Goal: Task Accomplishment & Management: Use online tool/utility

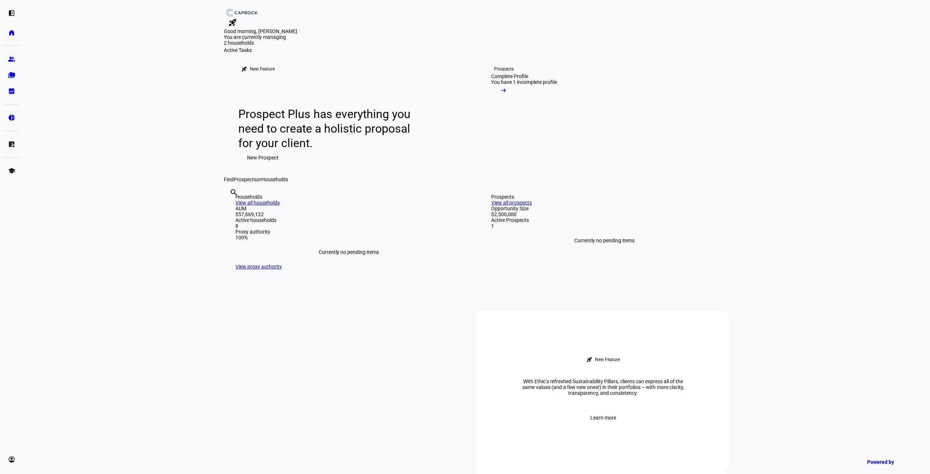
click at [231, 207] on input "text" at bounding box center [230, 202] width 1 height 9
type input "[PERSON_NAME] st"
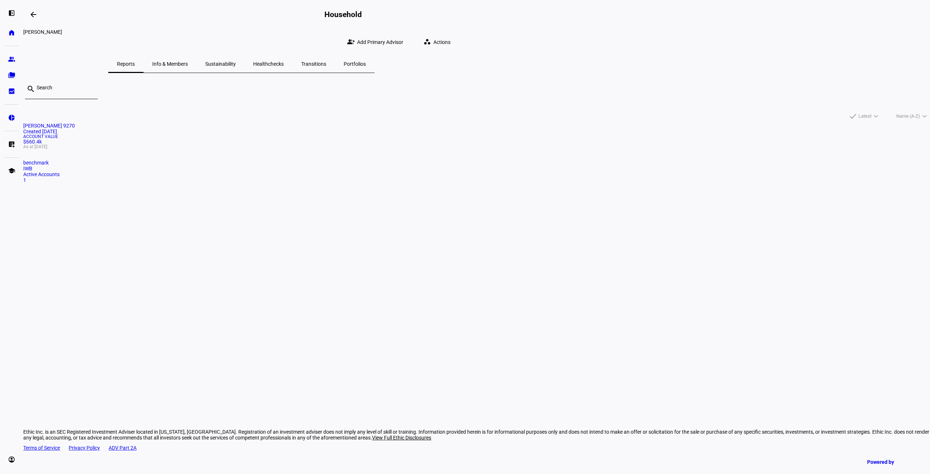
type input "[EMAIL_ADDRESS][DOMAIN_NAME]"
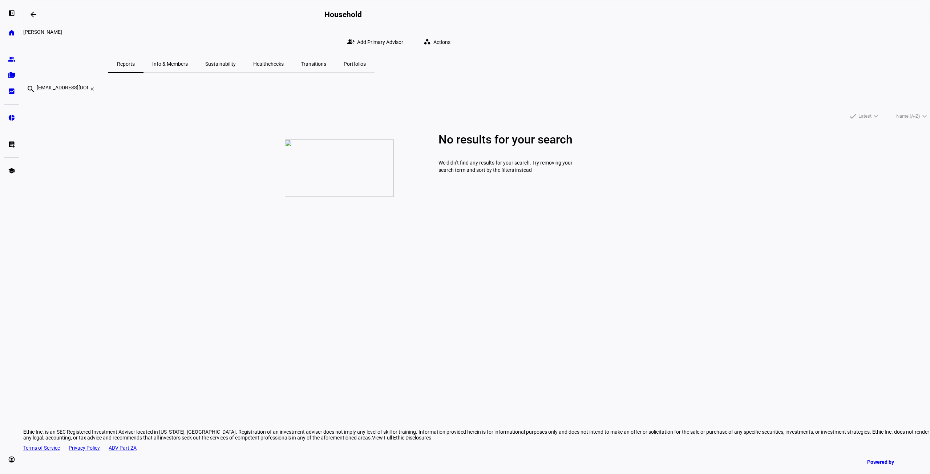
click at [431, 39] on mat-icon "workspaces" at bounding box center [426, 41] width 7 height 7
click at [645, 87] on span "Withdraw Cash" at bounding box center [656, 90] width 35 height 6
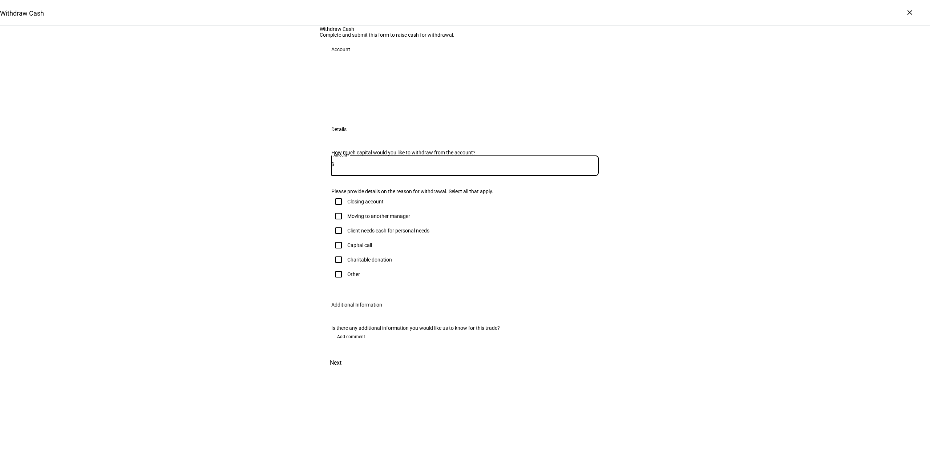
click at [365, 167] on input at bounding box center [466, 164] width 264 height 6
type input "15,000"
click at [347, 248] on div "Capital call" at bounding box center [359, 245] width 25 height 6
click at [346, 252] on input "Capital call" at bounding box center [338, 245] width 15 height 15
checkbox input "true"
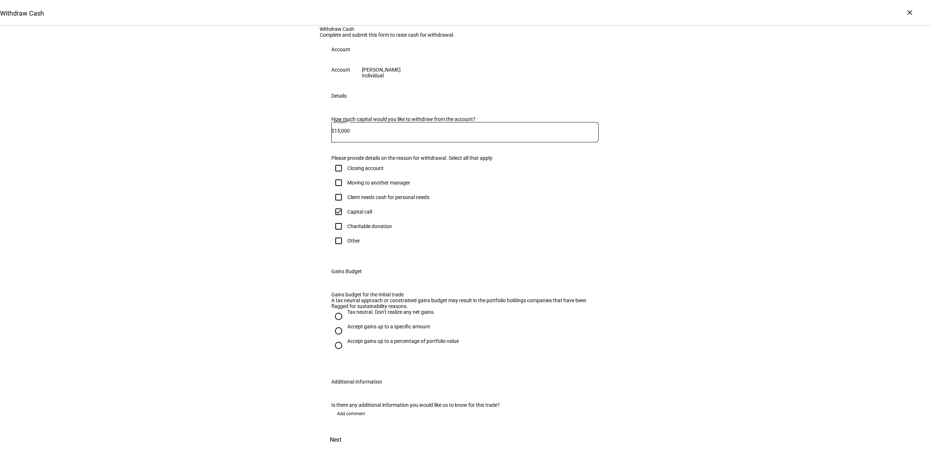
scroll to position [109, 0]
click at [362, 329] on div "Accept gains up to a specific amount" at bounding box center [388, 327] width 83 height 6
click at [346, 331] on input "Accept gains up to a specific amount" at bounding box center [338, 331] width 15 height 15
radio input "true"
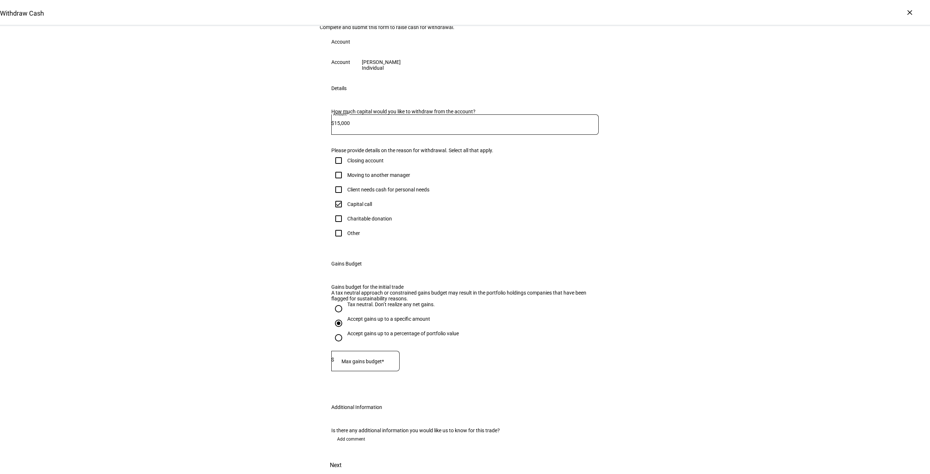
scroll to position [167, 0]
click at [378, 358] on mat-label "Max gains budget*" at bounding box center [362, 361] width 42 height 6
type input "10,000"
click at [500, 351] on eth-form-field-wrapper "Max gains budget* $ 10,000" at bounding box center [464, 364] width 267 height 27
click at [352, 457] on span at bounding box center [336, 465] width 32 height 17
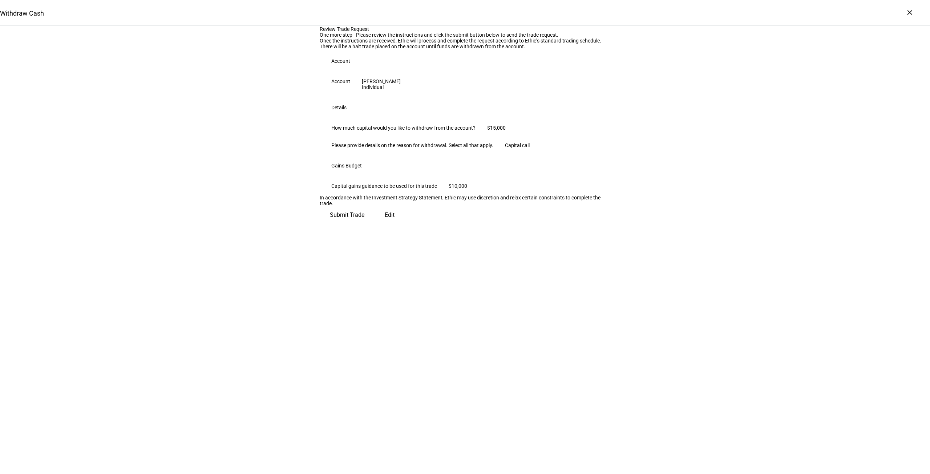
scroll to position [0, 0]
click at [364, 224] on span "Submit Trade" at bounding box center [347, 214] width 35 height 17
